Goal: Check status: Check status

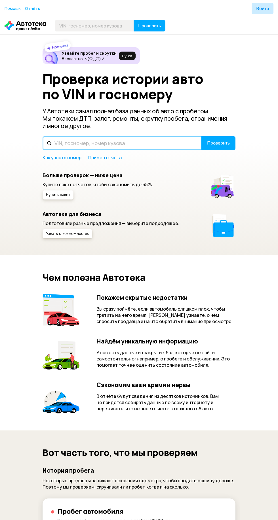
click at [143, 140] on input "text" at bounding box center [122, 143] width 159 height 14
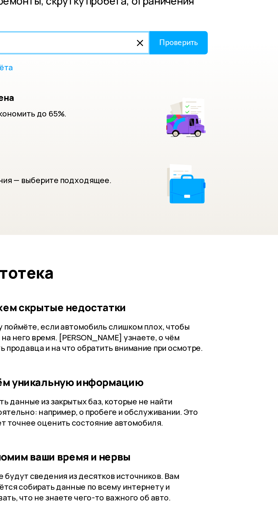
type input "В908УК797"
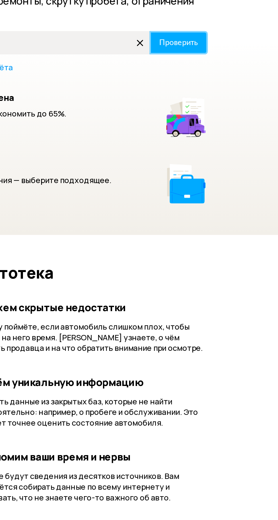
click at [222, 143] on span "Проверить" at bounding box center [218, 143] width 23 height 5
